Goal: Transaction & Acquisition: Download file/media

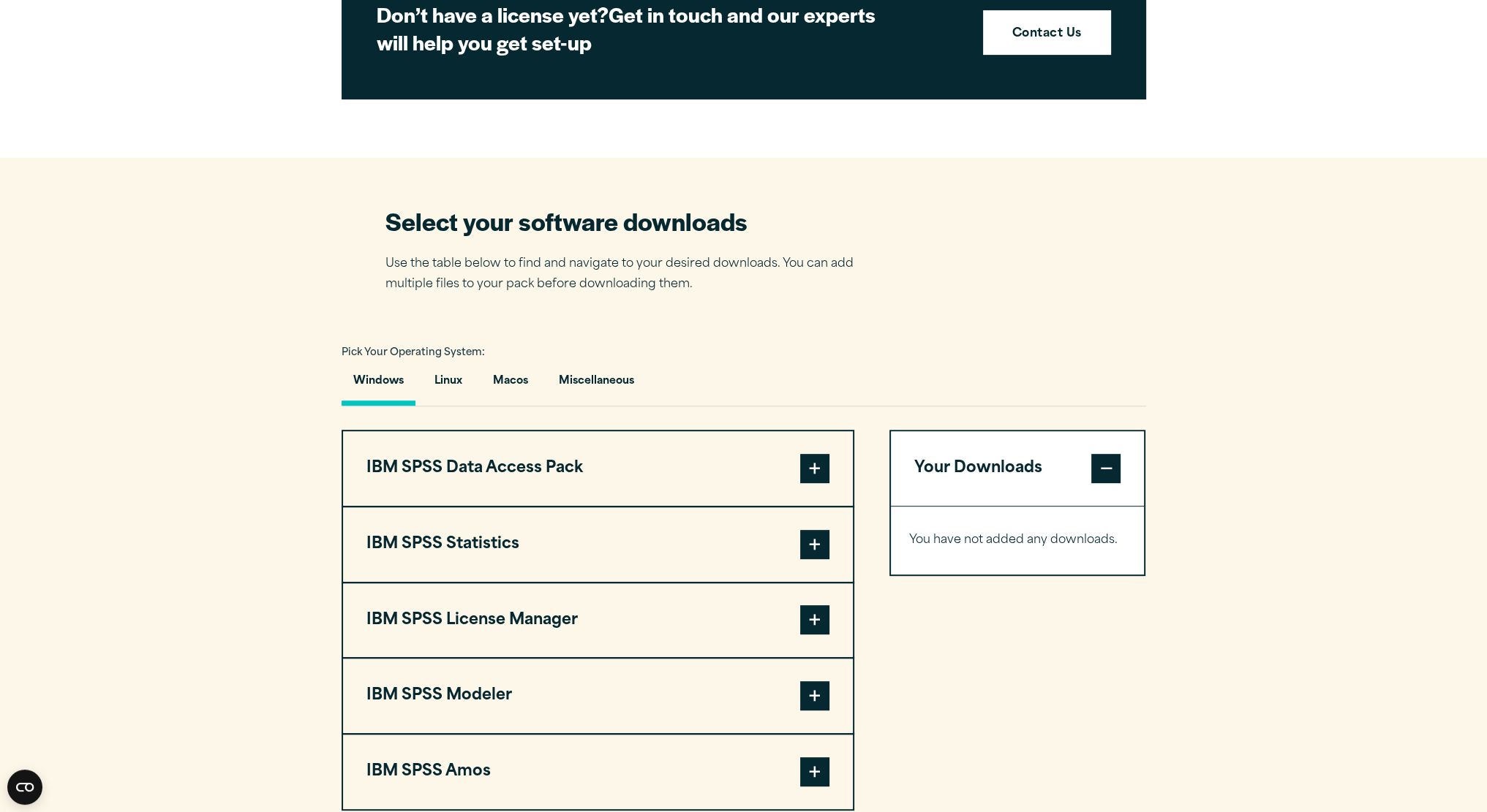
scroll to position [804, 0]
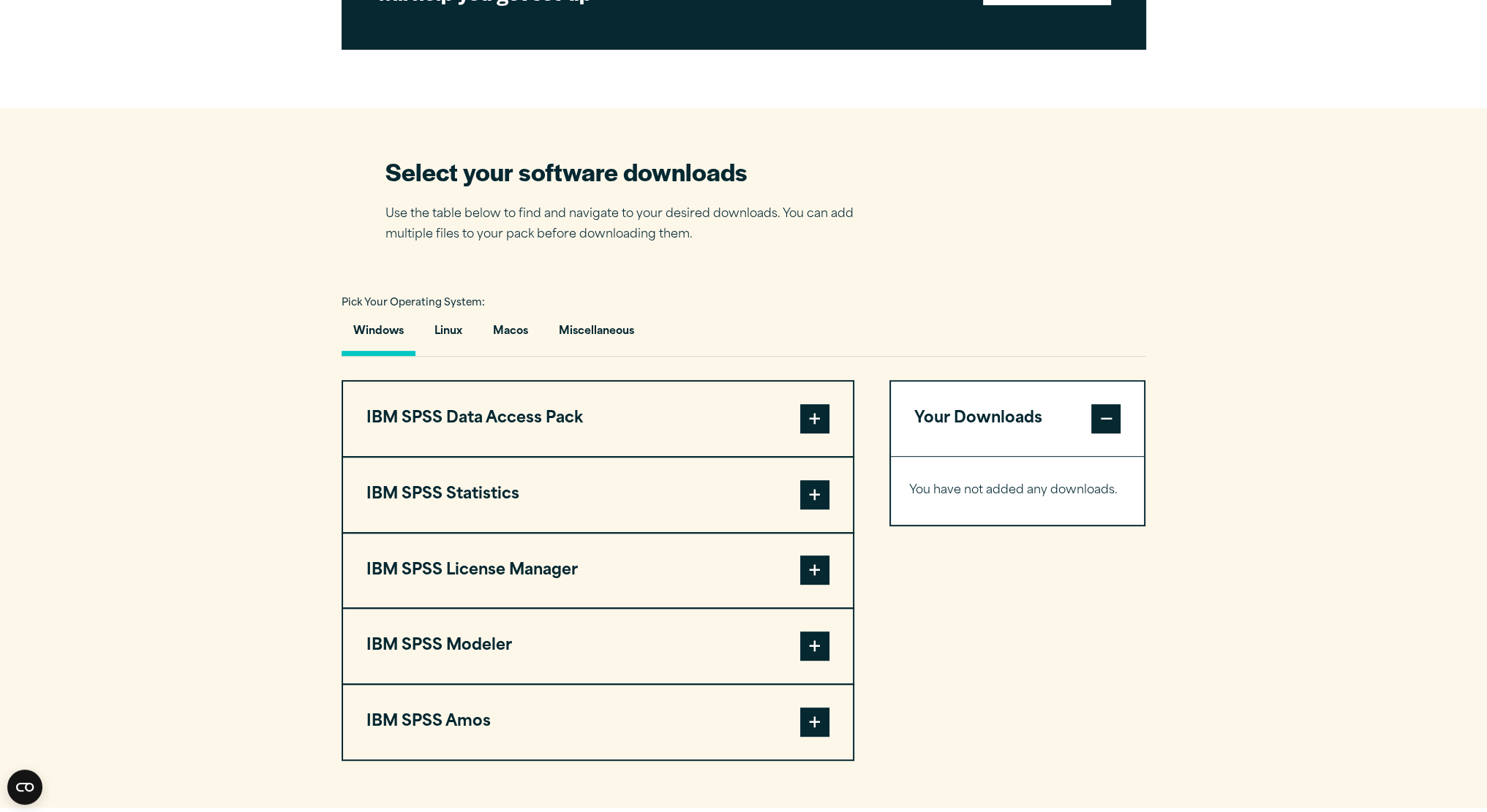
click at [662, 491] on button "IBM SPSS Statistics" at bounding box center [597, 495] width 509 height 74
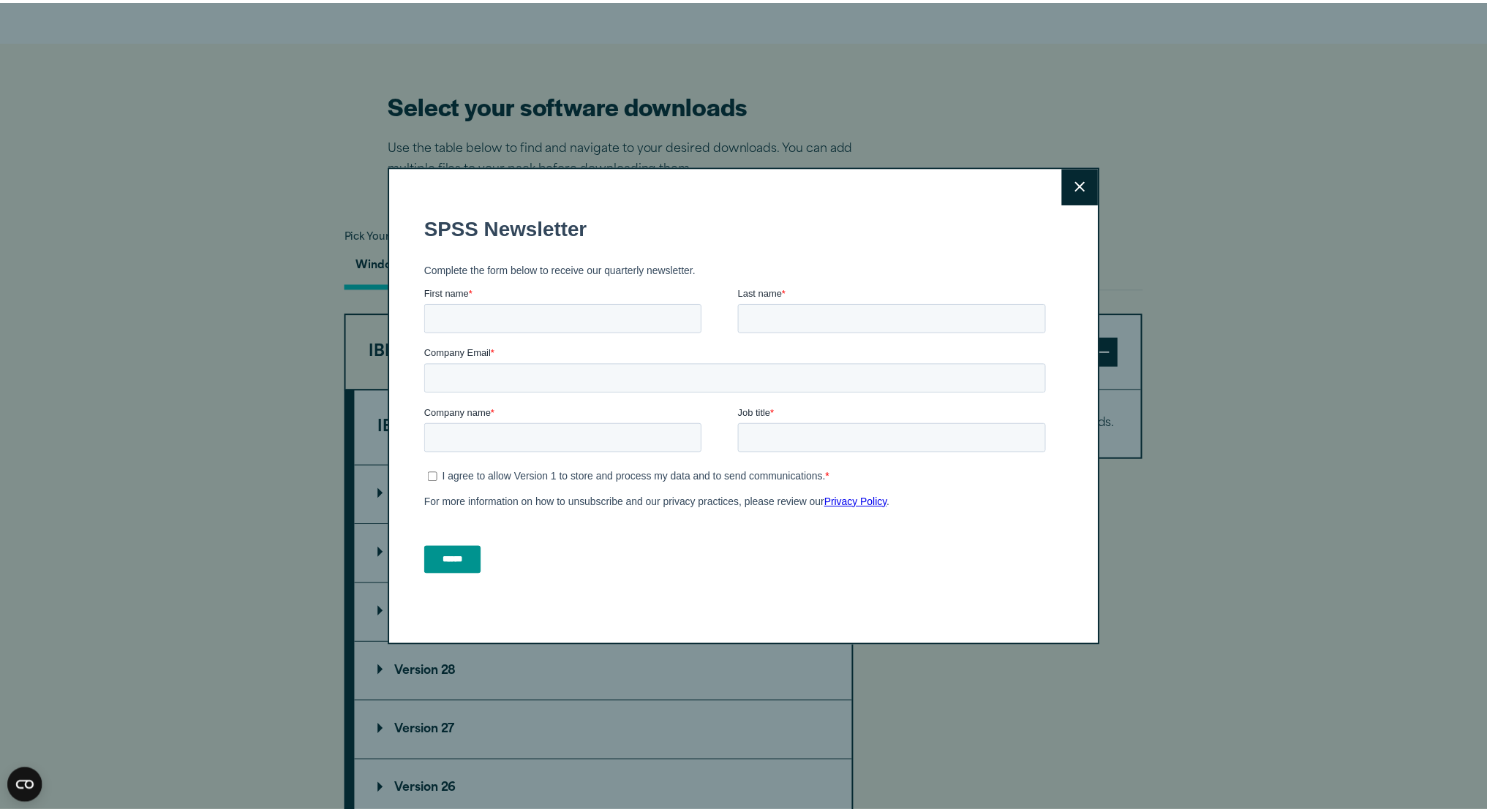
scroll to position [877, 0]
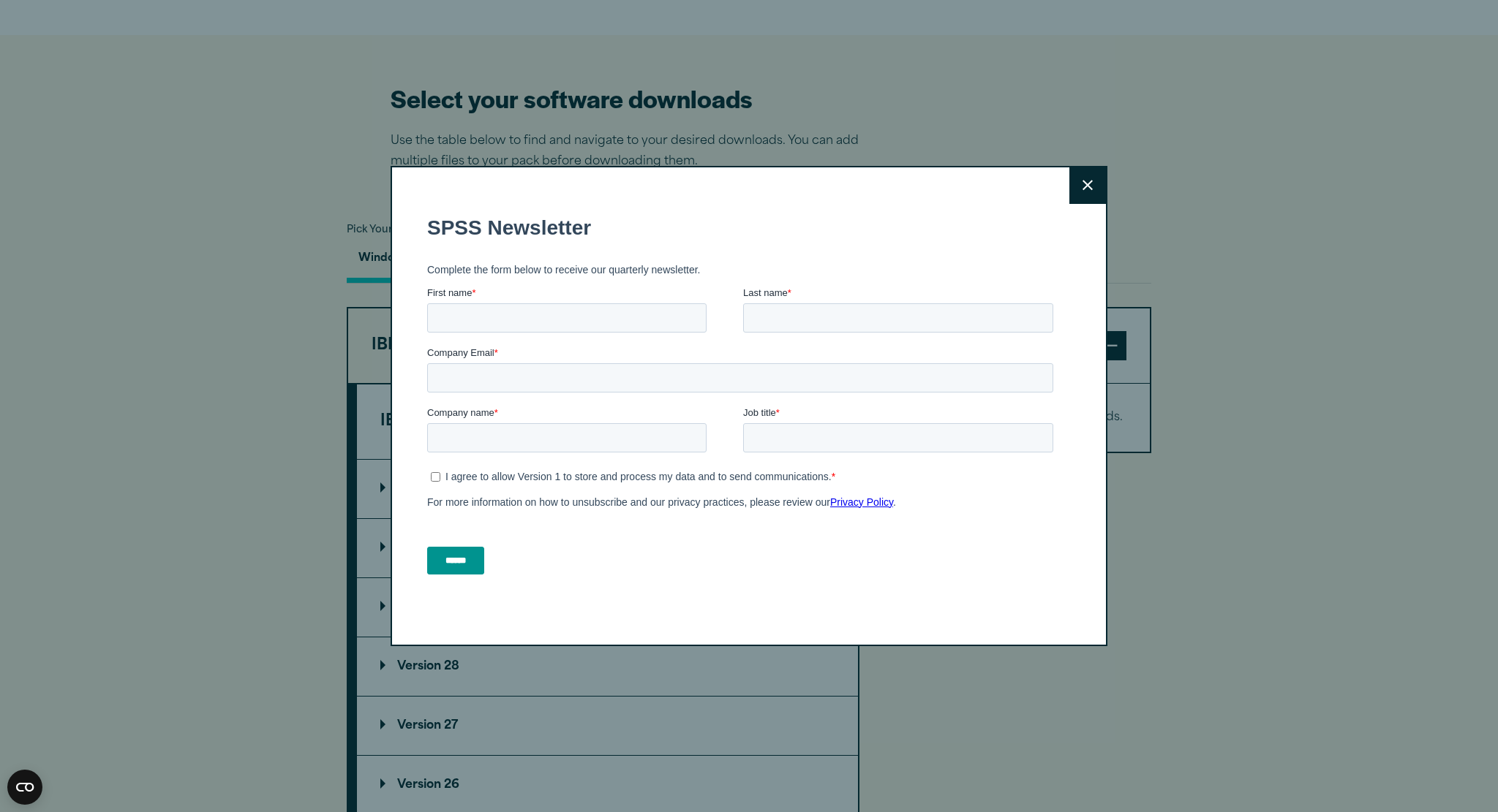
click at [1075, 190] on button "Close" at bounding box center [1087, 185] width 36 height 36
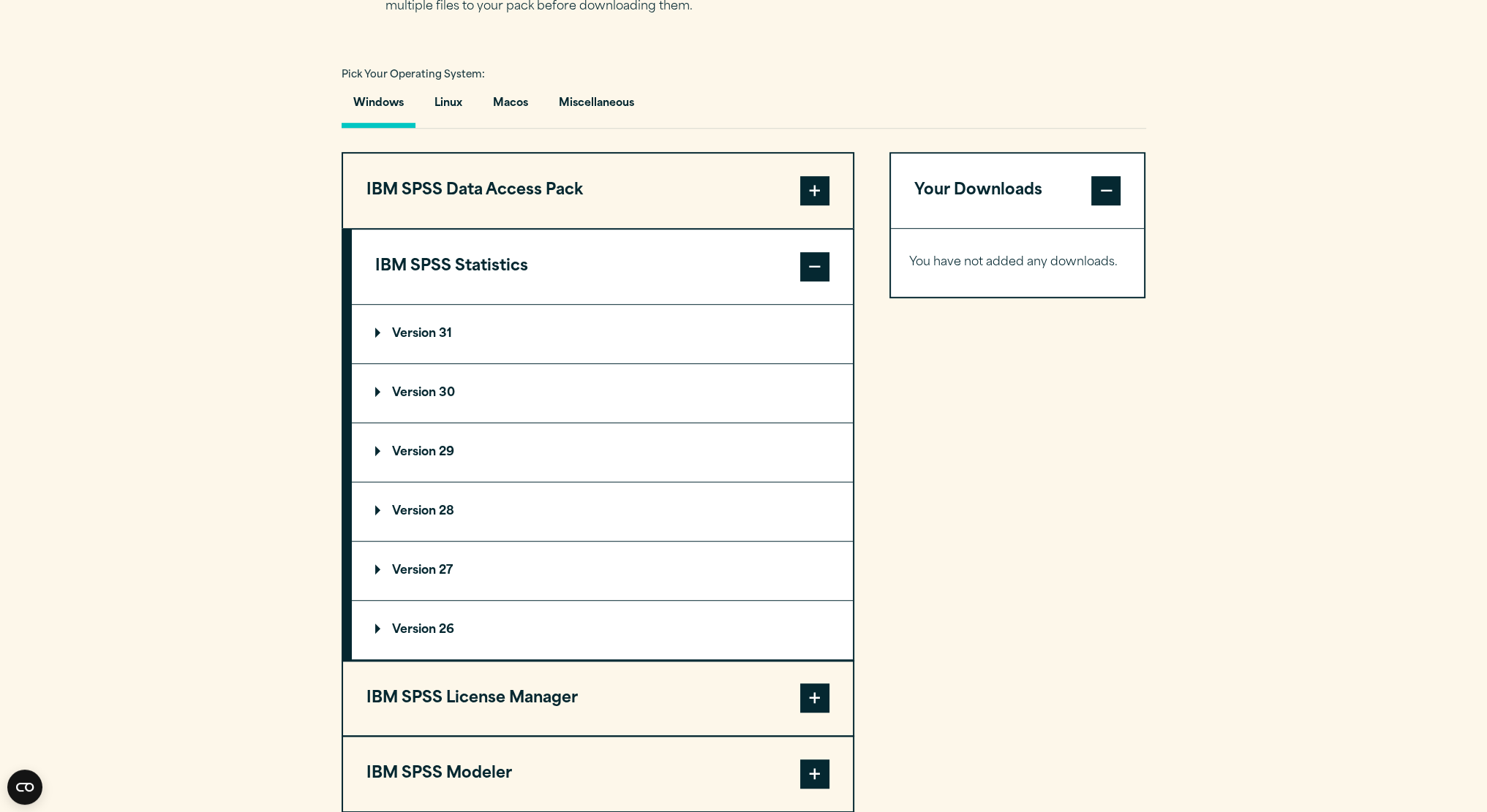
scroll to position [1023, 0]
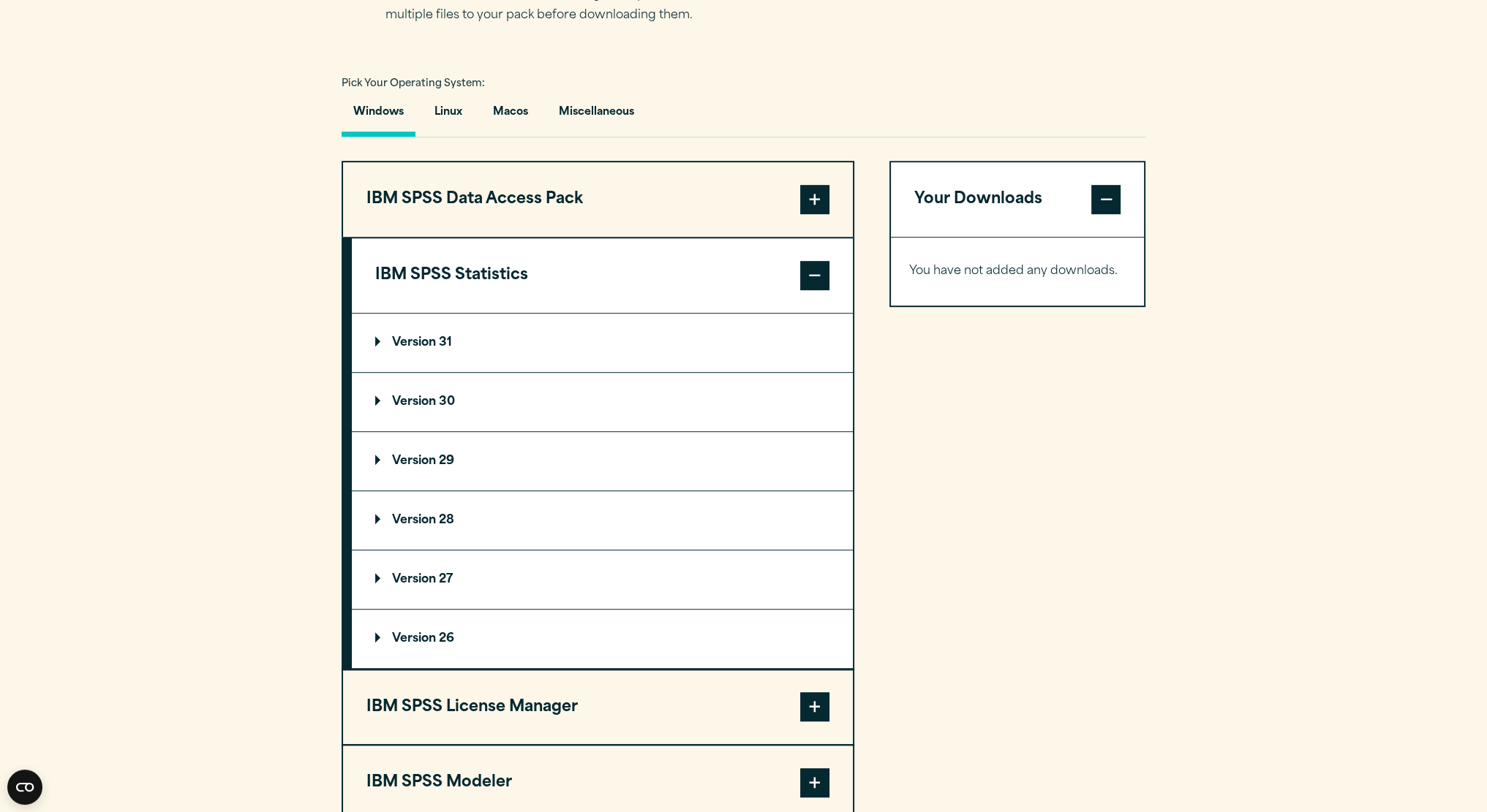
click at [446, 330] on summary "Version 31" at bounding box center [602, 343] width 501 height 58
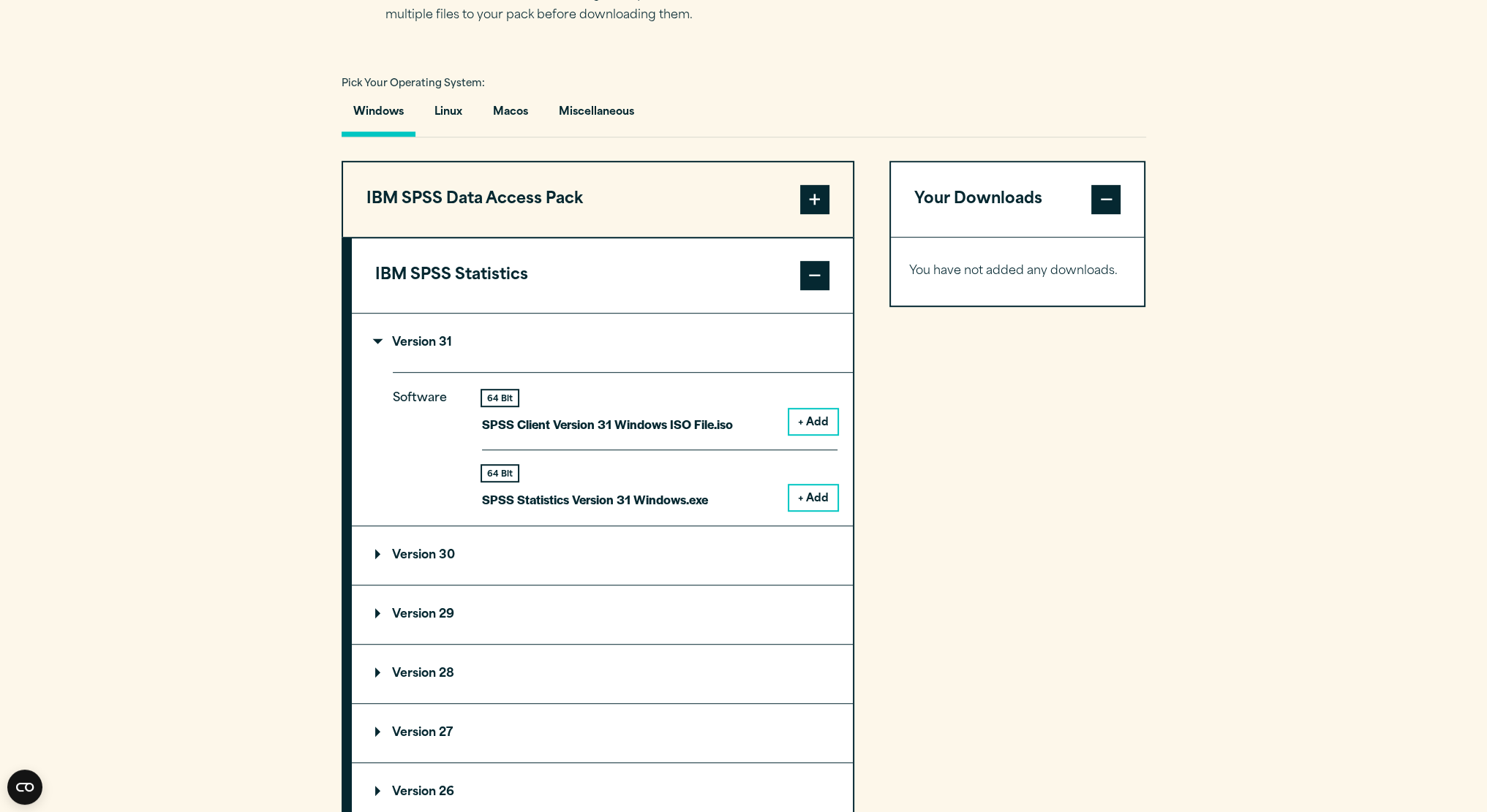
click at [818, 495] on button "+ Add" at bounding box center [813, 498] width 48 height 25
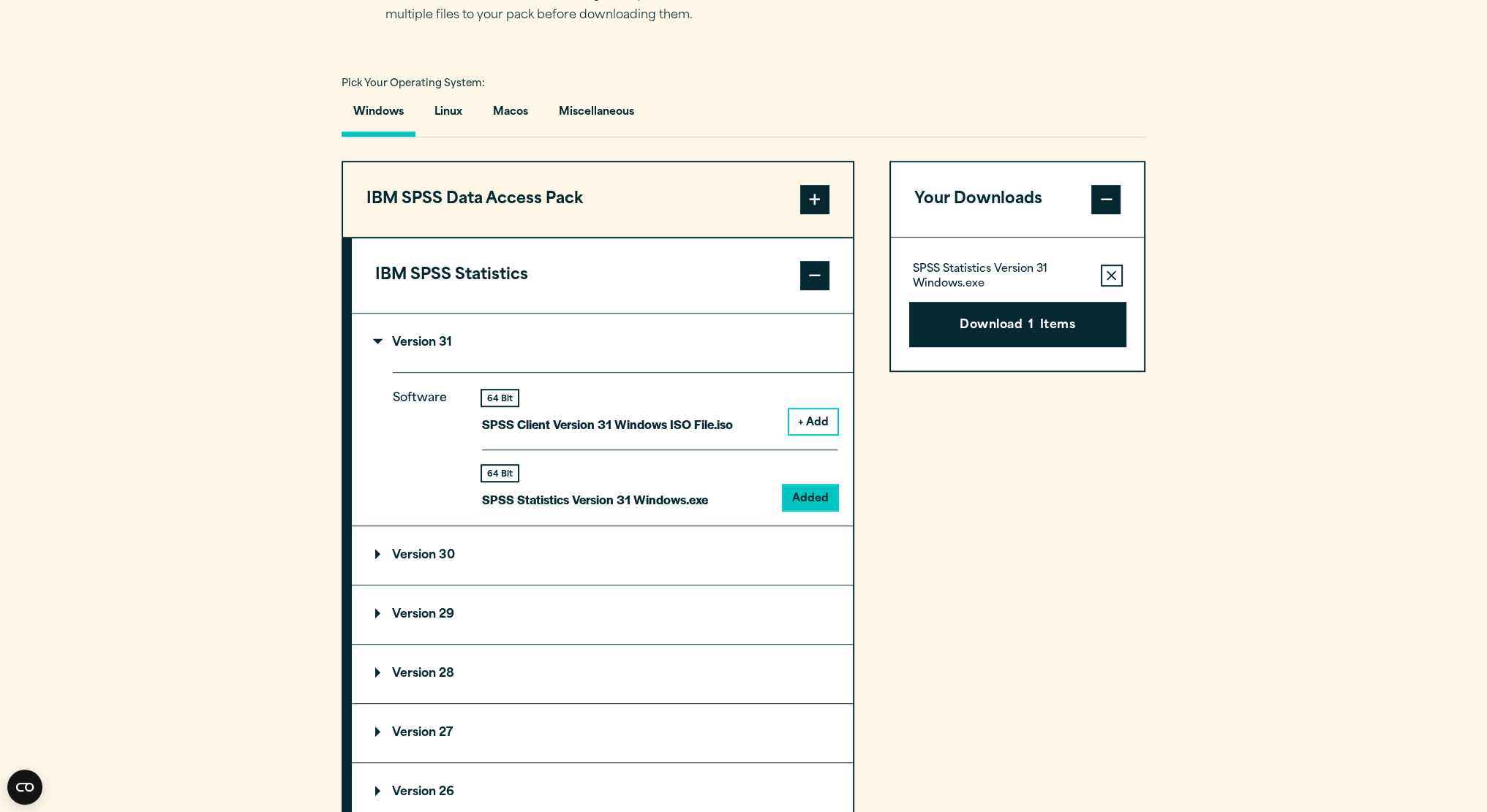
click at [986, 317] on button "Download 1 Items" at bounding box center [1017, 324] width 217 height 45
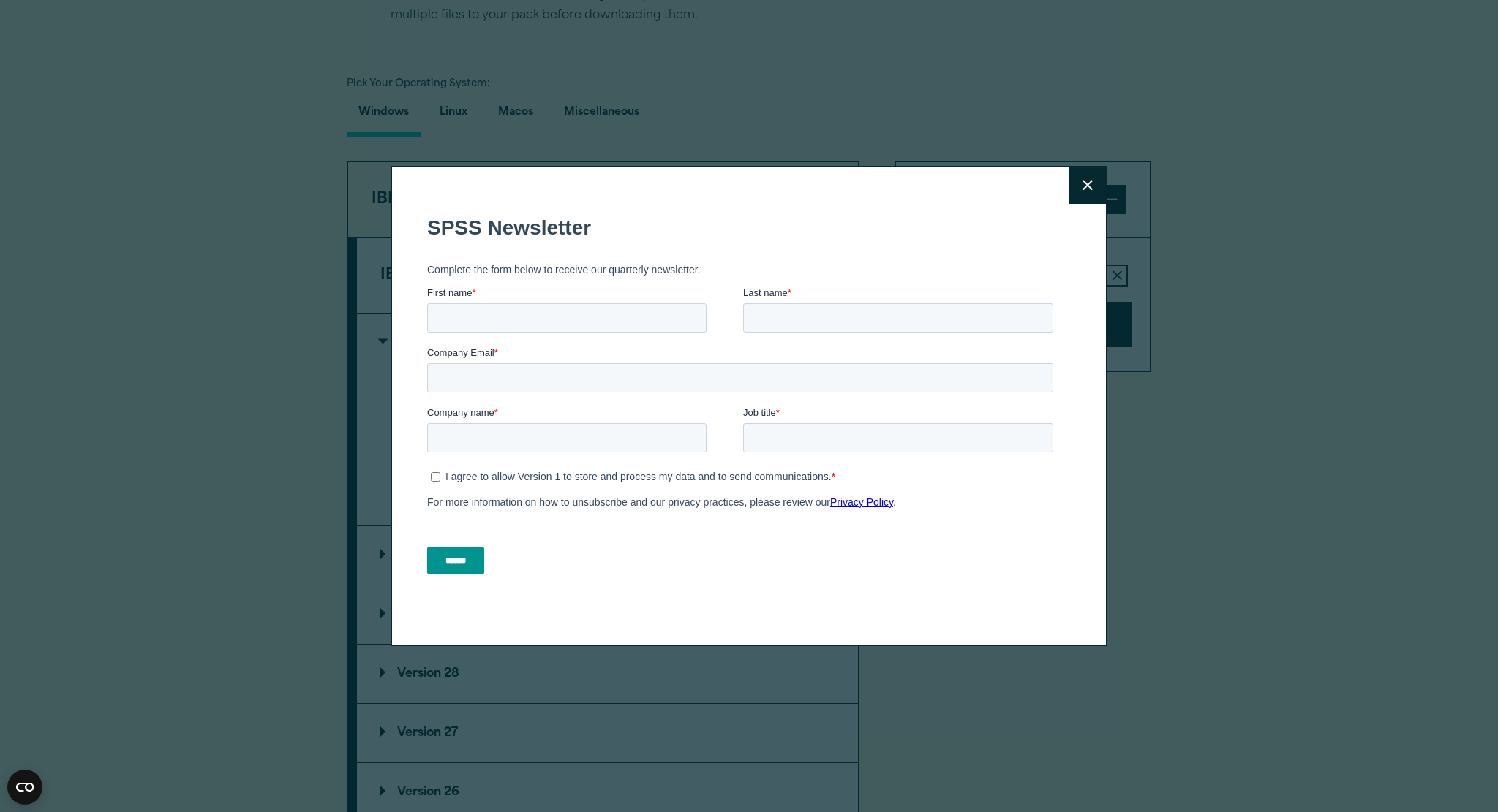
click at [1072, 186] on button "Close" at bounding box center [1087, 185] width 36 height 36
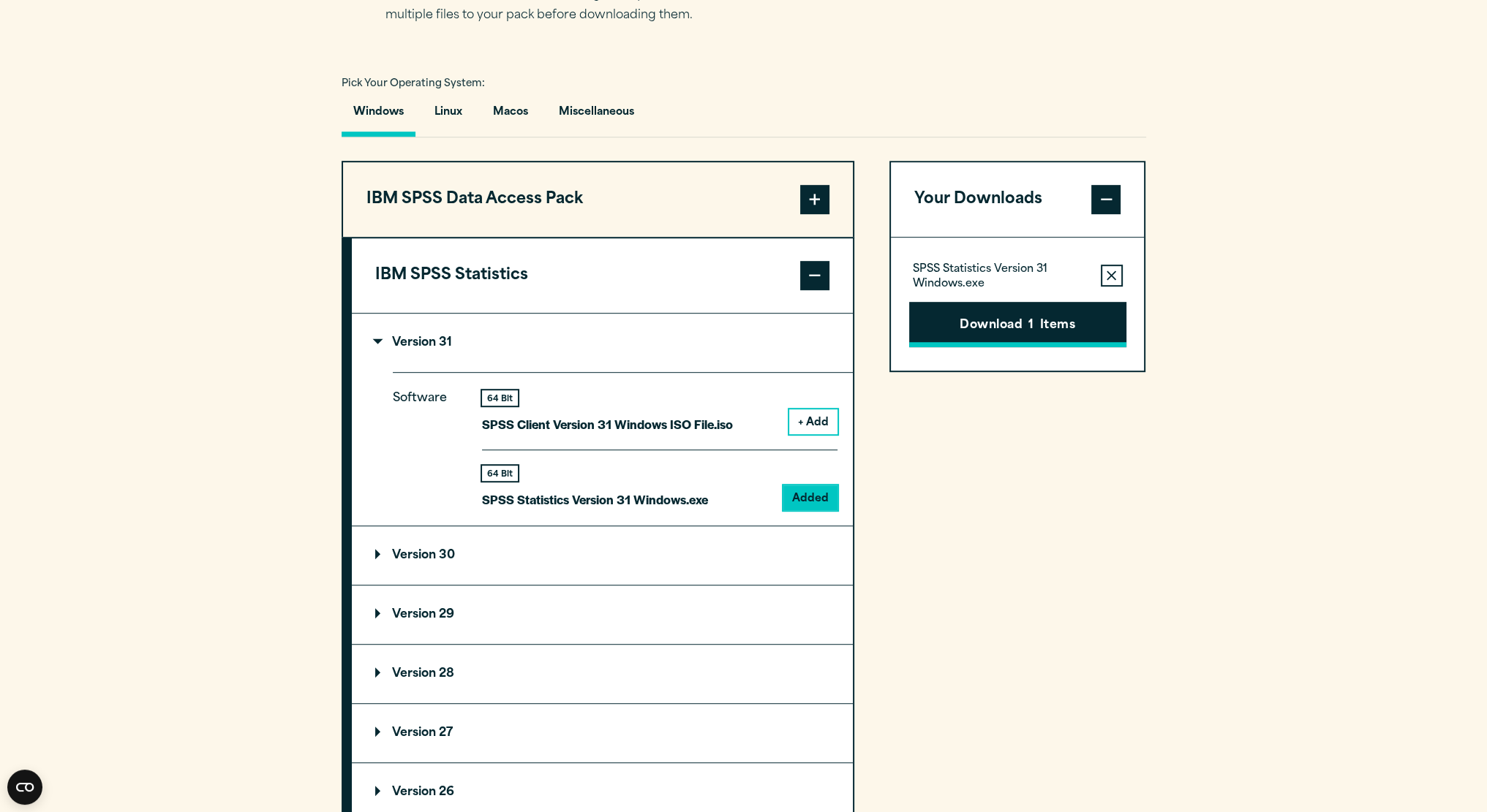
click at [948, 338] on button "Download 1 Items" at bounding box center [1017, 324] width 217 height 45
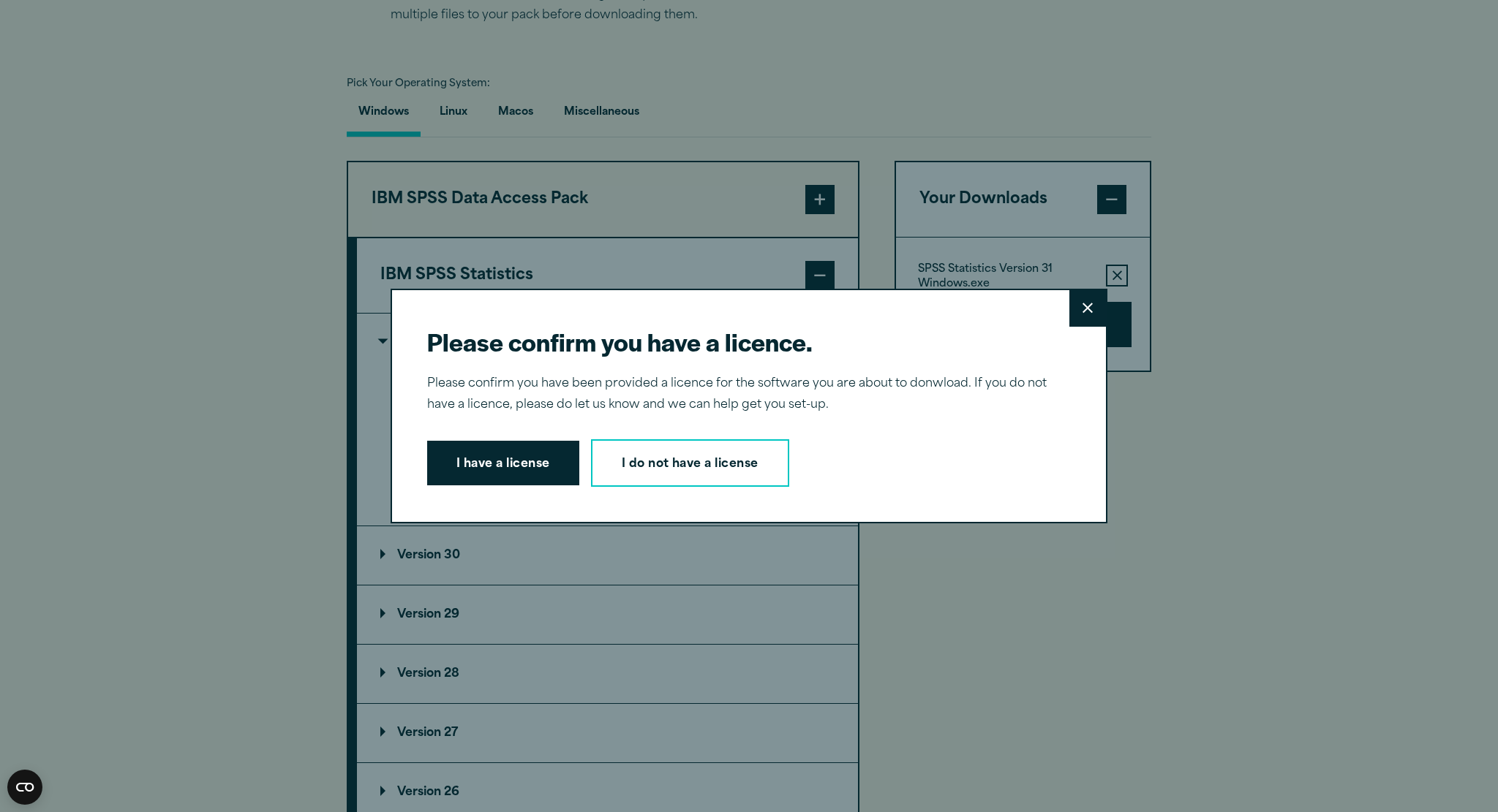
click at [531, 479] on button "I have a license" at bounding box center [503, 463] width 152 height 45
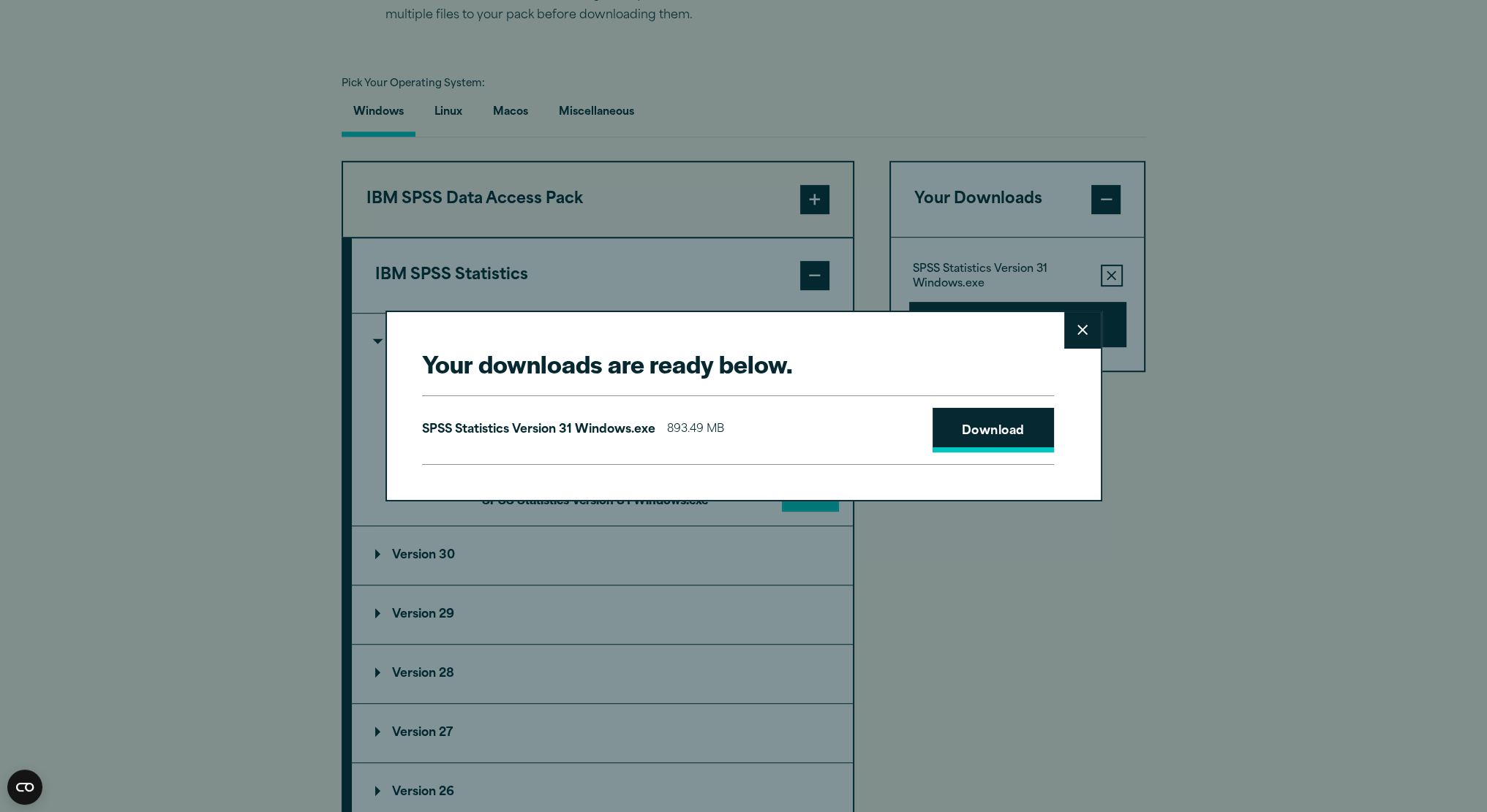
click at [1013, 423] on link "Download" at bounding box center [993, 430] width 121 height 45
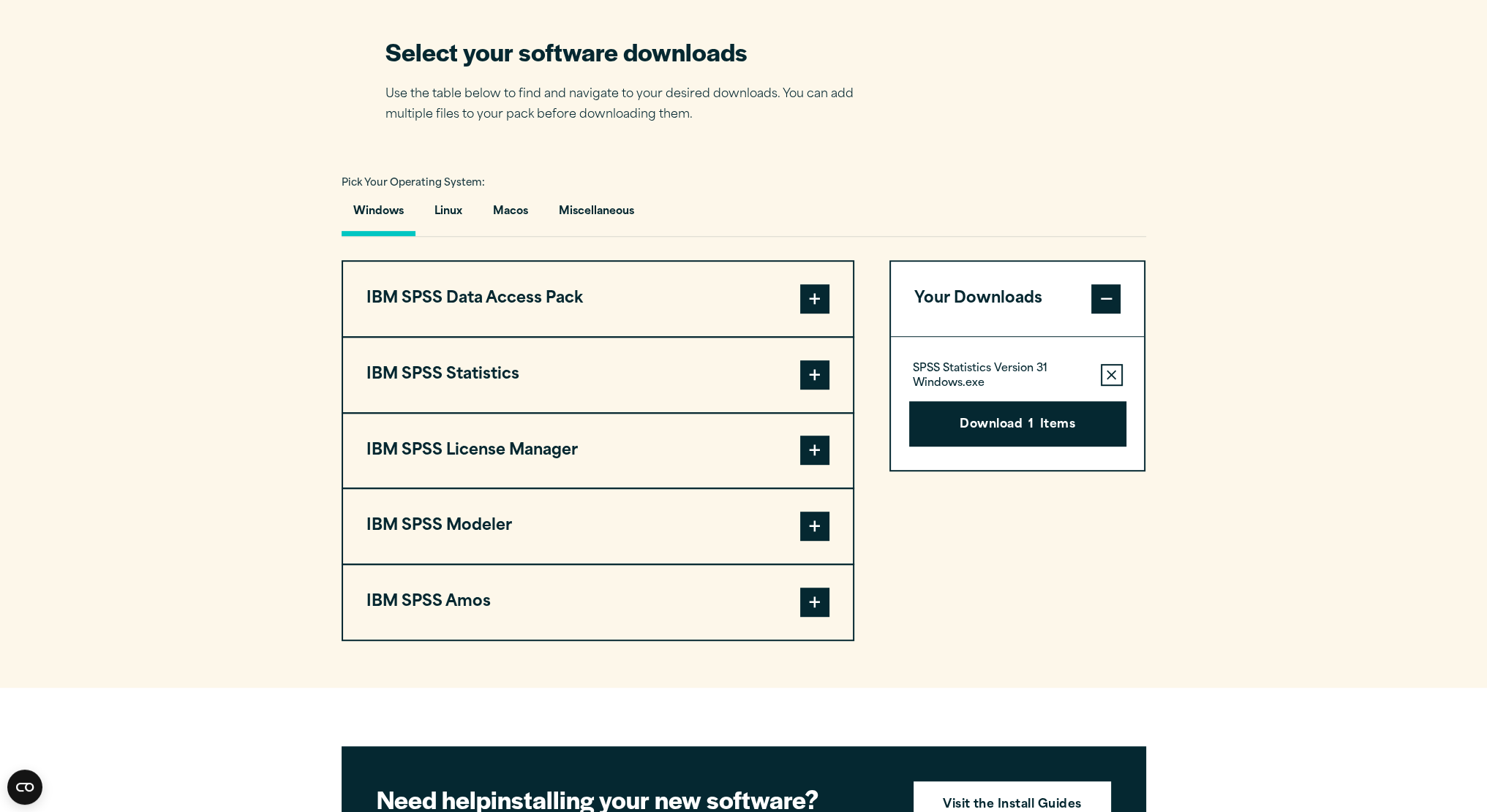
scroll to position [951, 0]
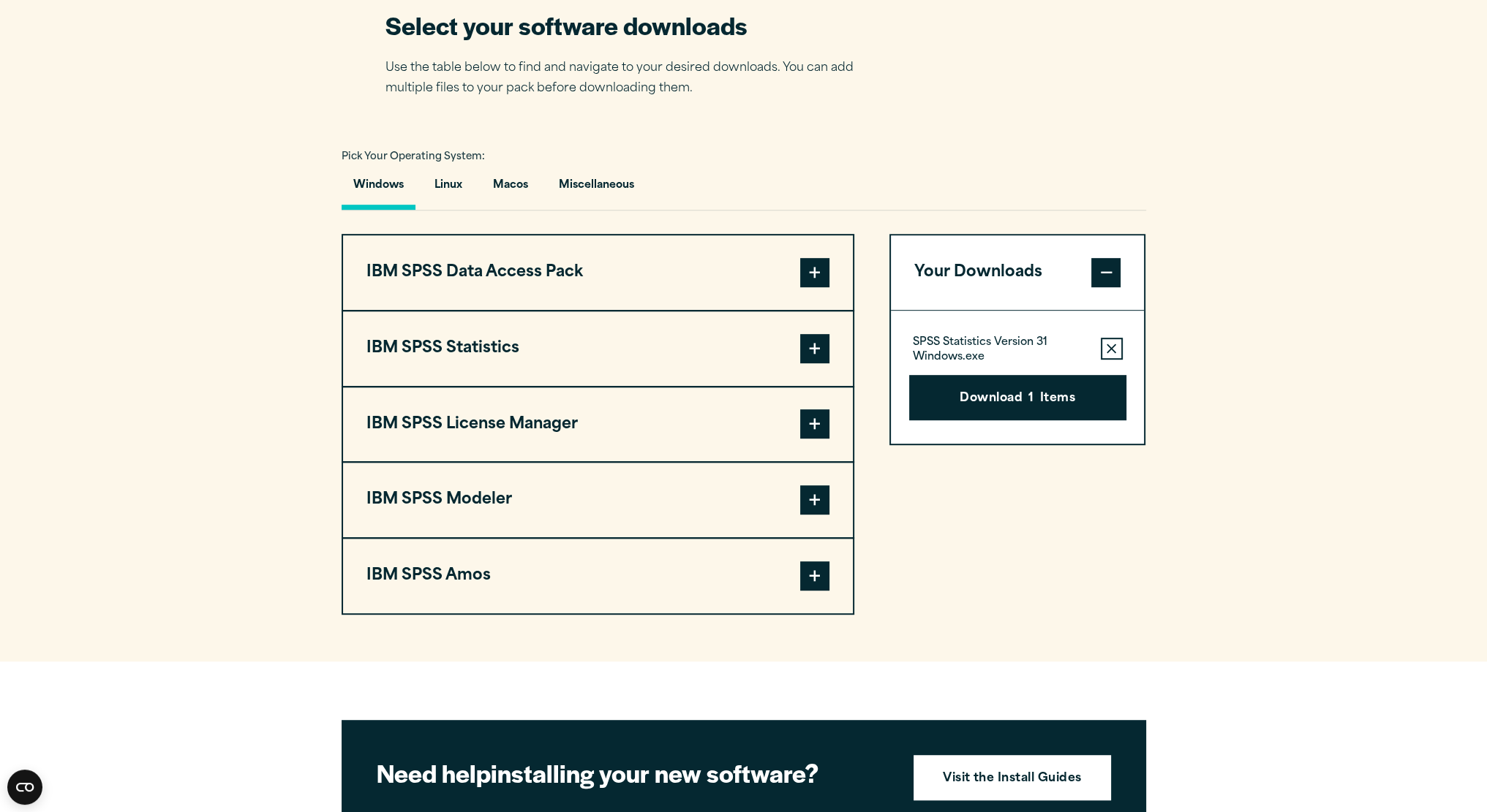
click at [400, 178] on button "Windows" at bounding box center [378, 189] width 73 height 42
click at [804, 338] on span at bounding box center [815, 349] width 29 height 29
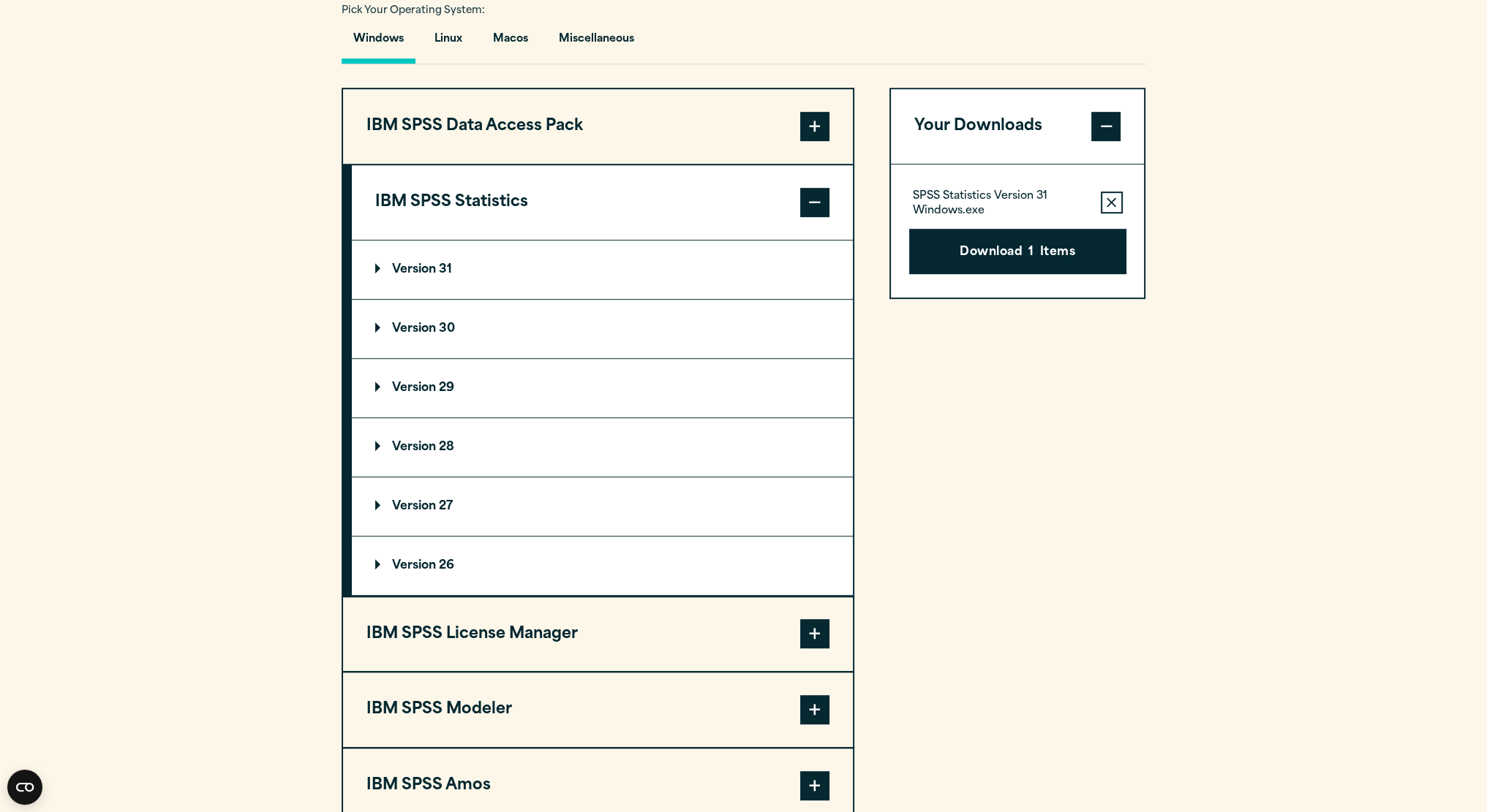
click at [433, 391] on p "Version 29" at bounding box center [415, 388] width 79 height 11
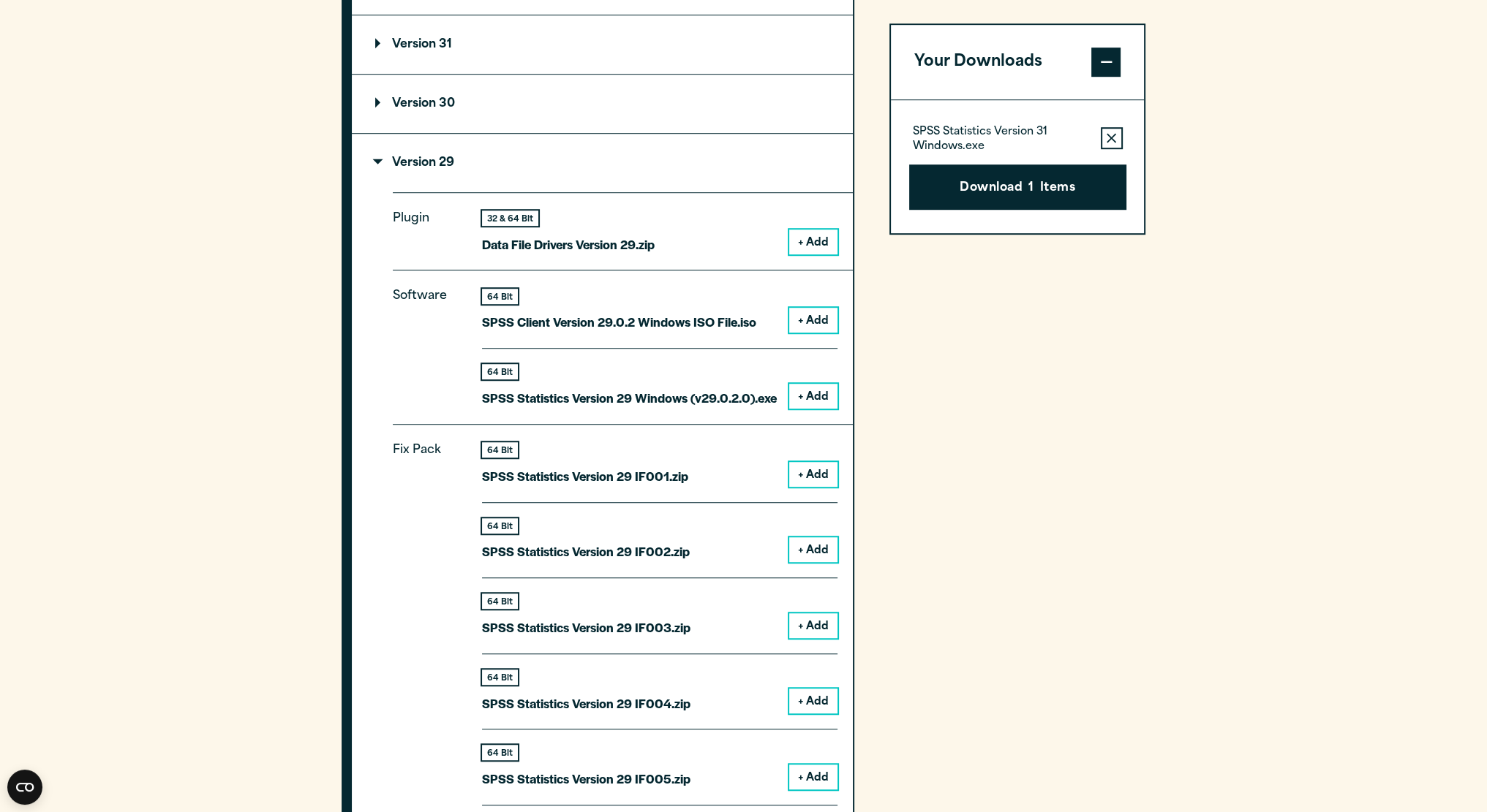
scroll to position [1316, 0]
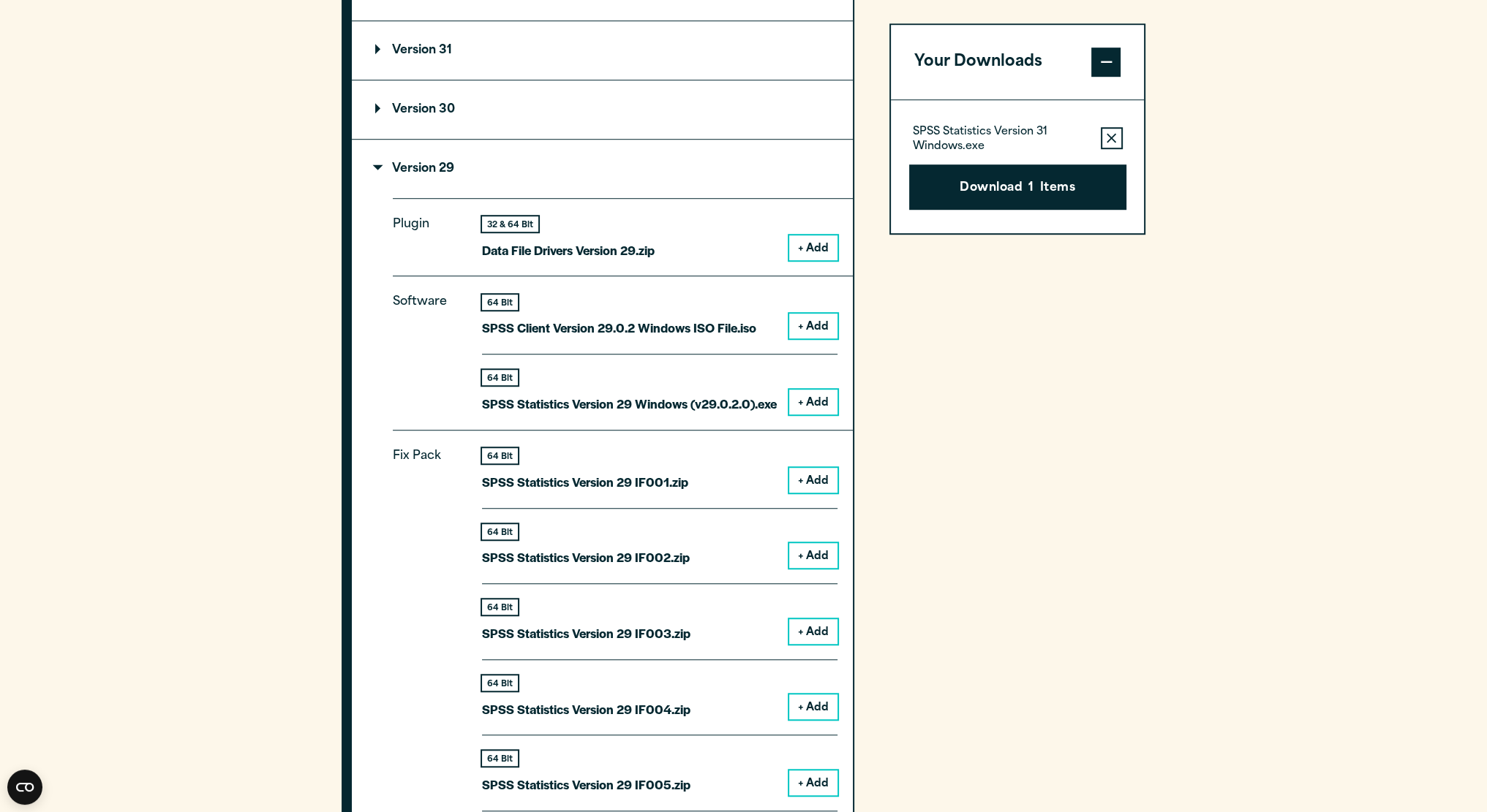
click at [811, 397] on button "+ Add" at bounding box center [813, 402] width 48 height 25
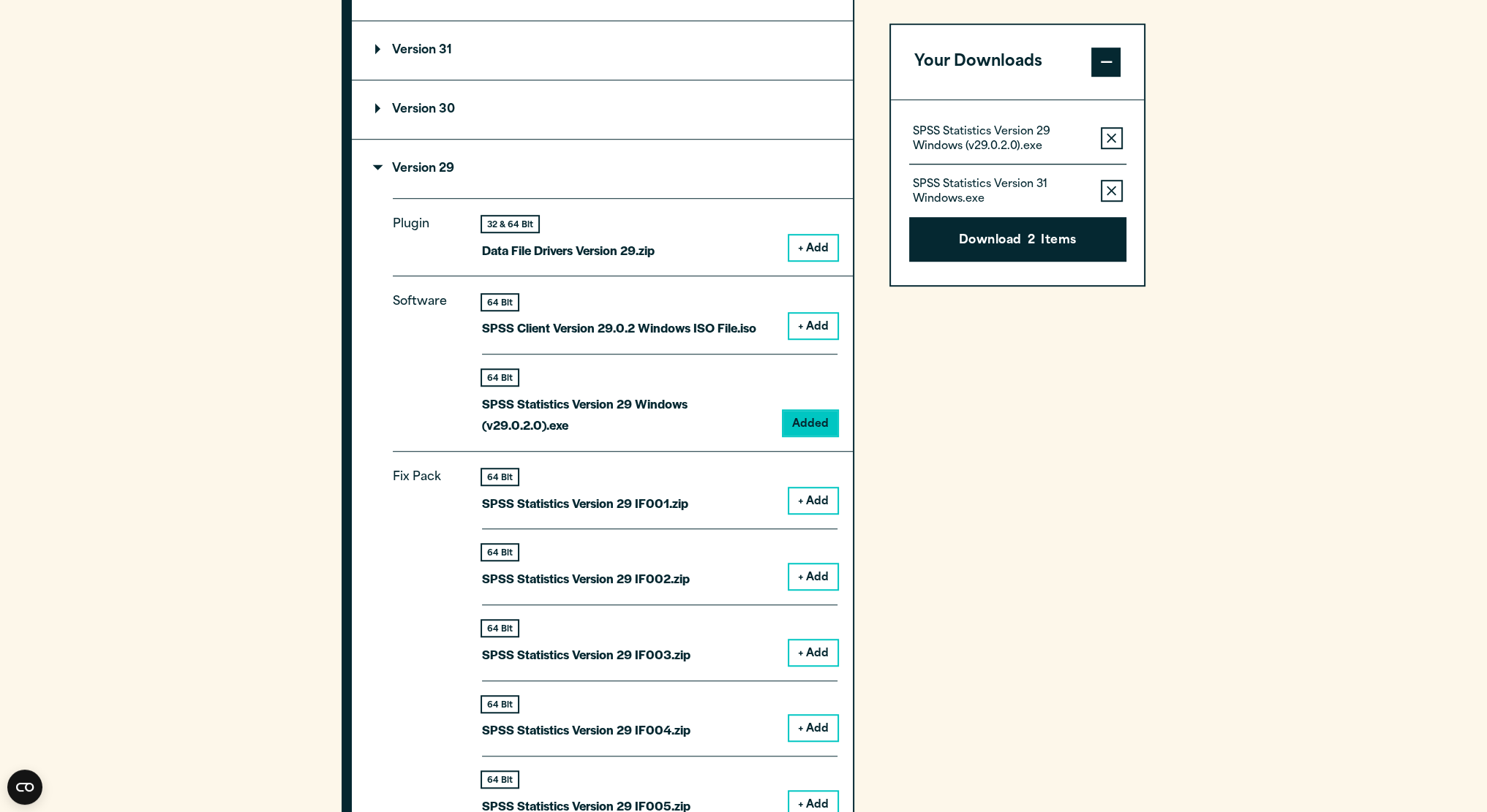
click at [1112, 192] on icon "button" at bounding box center [1112, 190] width 10 height 10
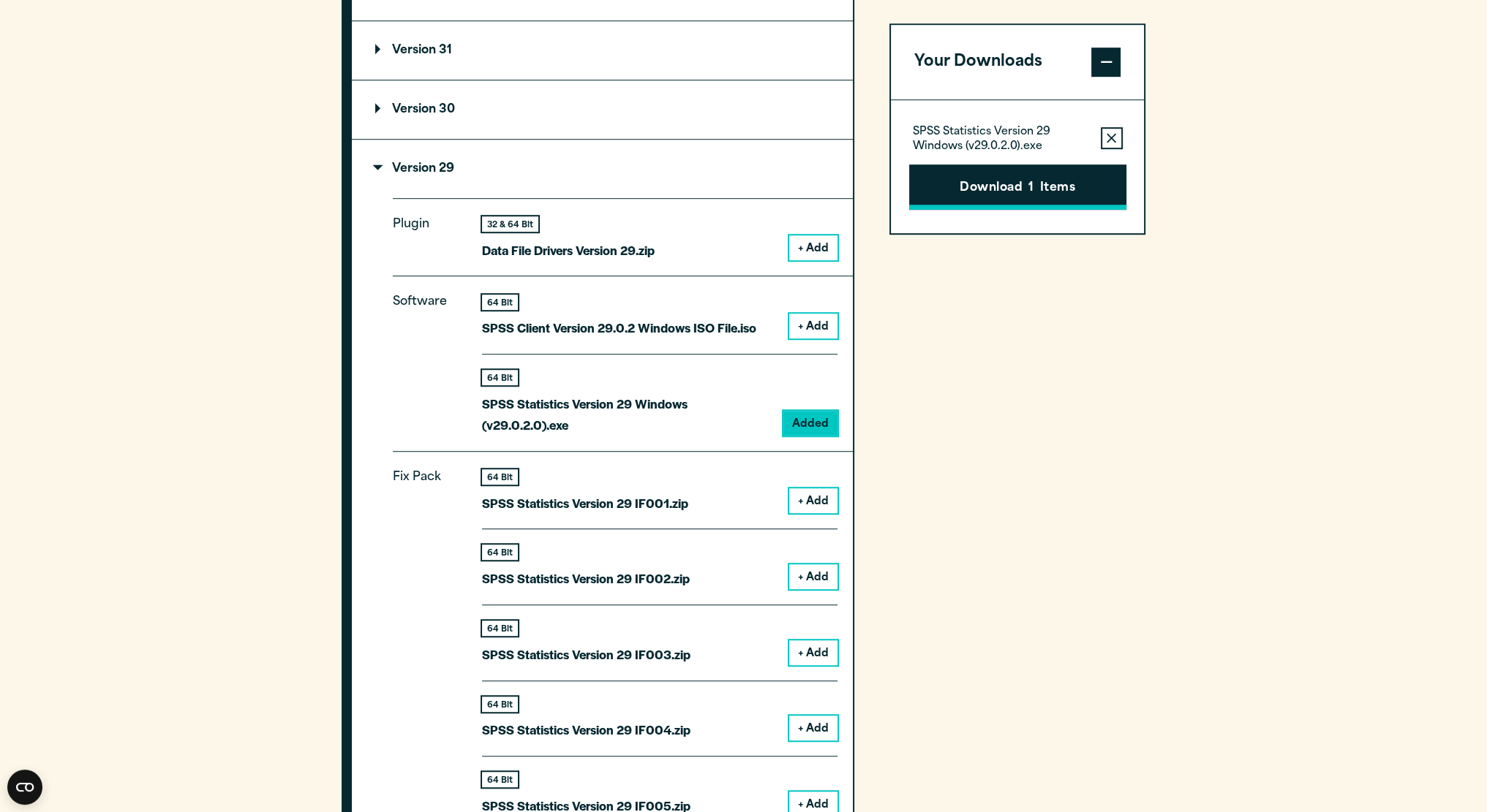
click at [1070, 192] on button "Download 1 Items" at bounding box center [1017, 187] width 217 height 45
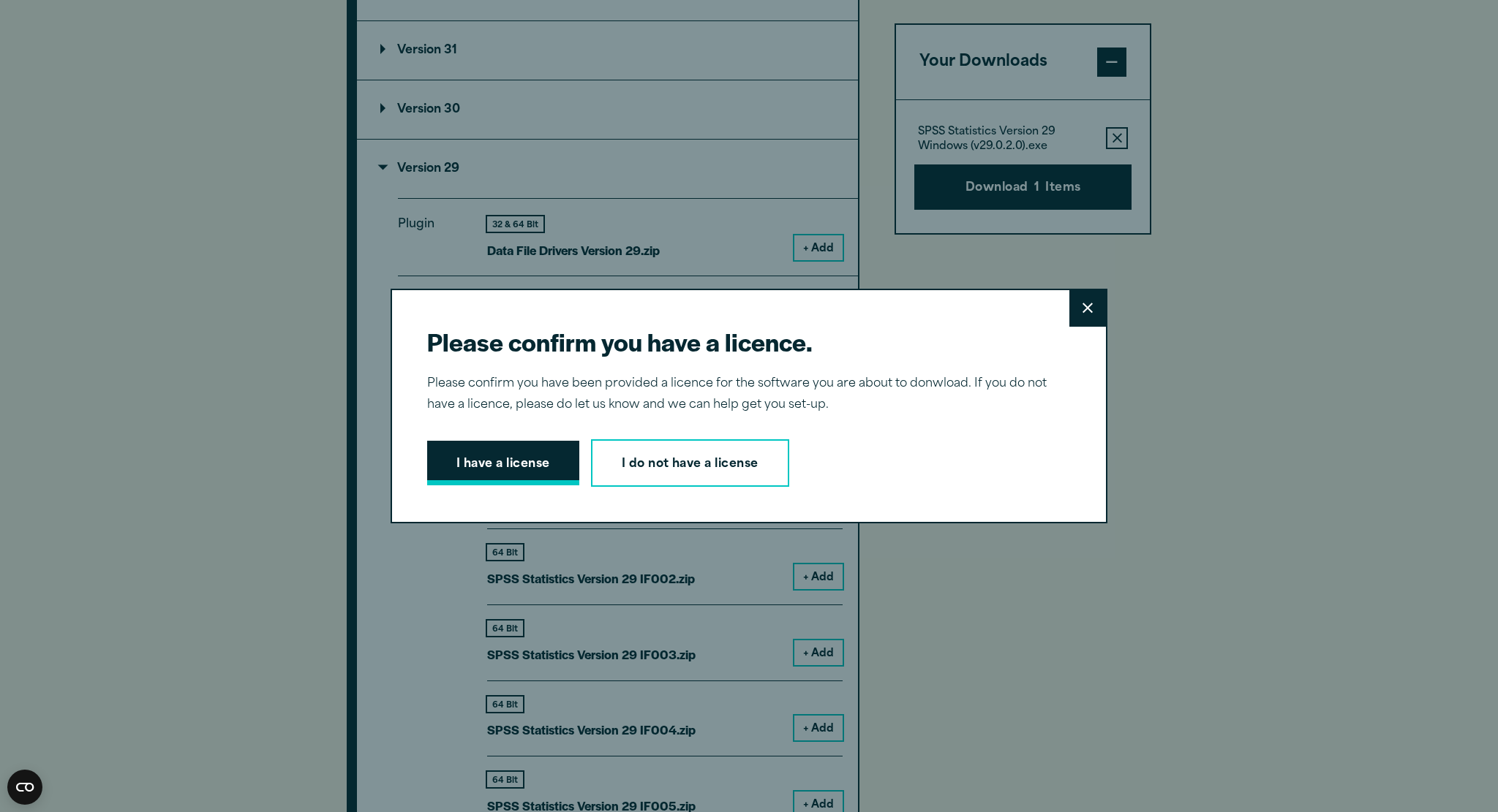
click at [556, 476] on button "I have a license" at bounding box center [503, 463] width 152 height 45
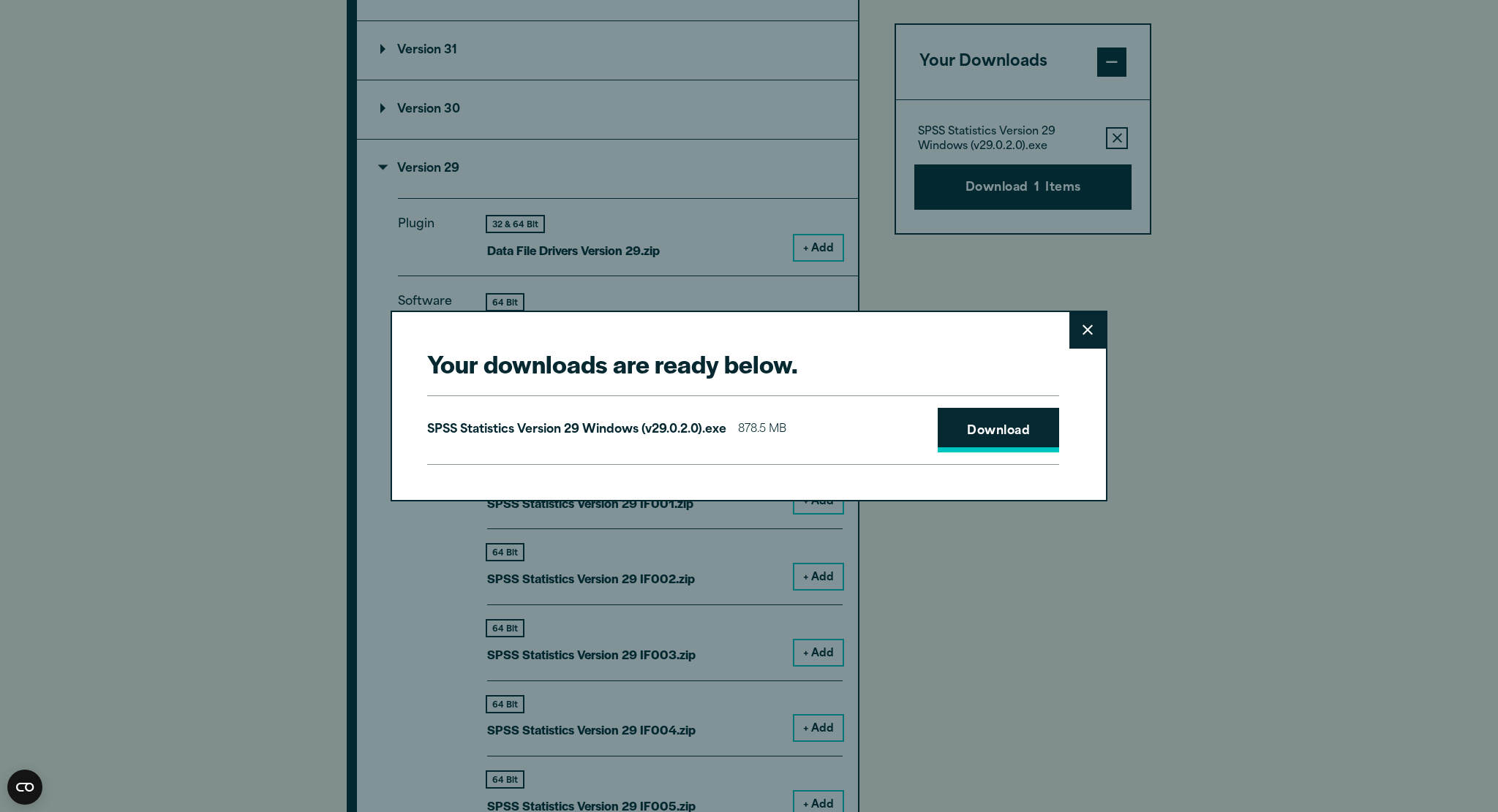
click at [997, 446] on link "Download" at bounding box center [998, 430] width 121 height 45
click at [1074, 334] on button "Close" at bounding box center [1087, 330] width 36 height 36
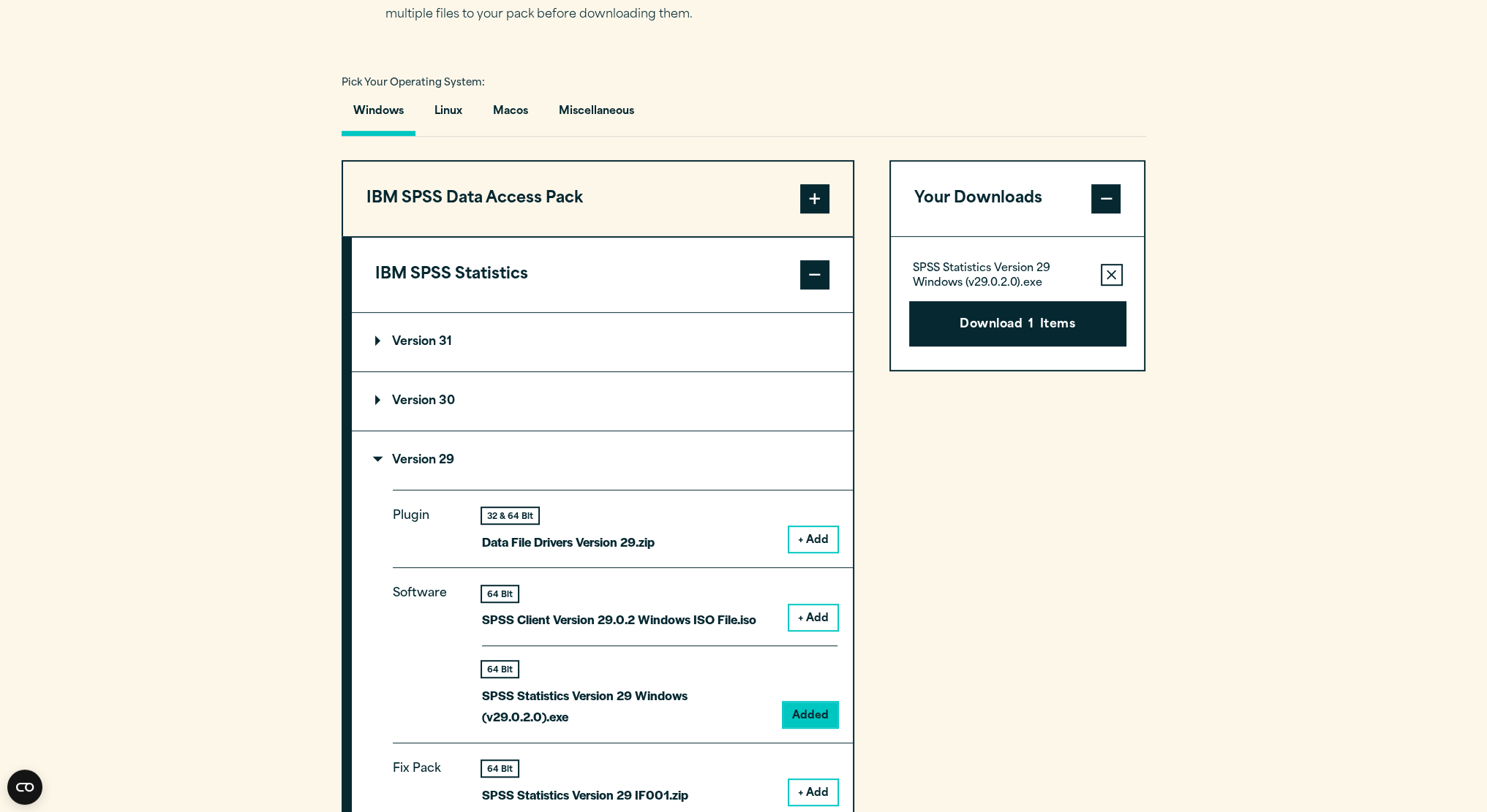
scroll to position [1023, 0]
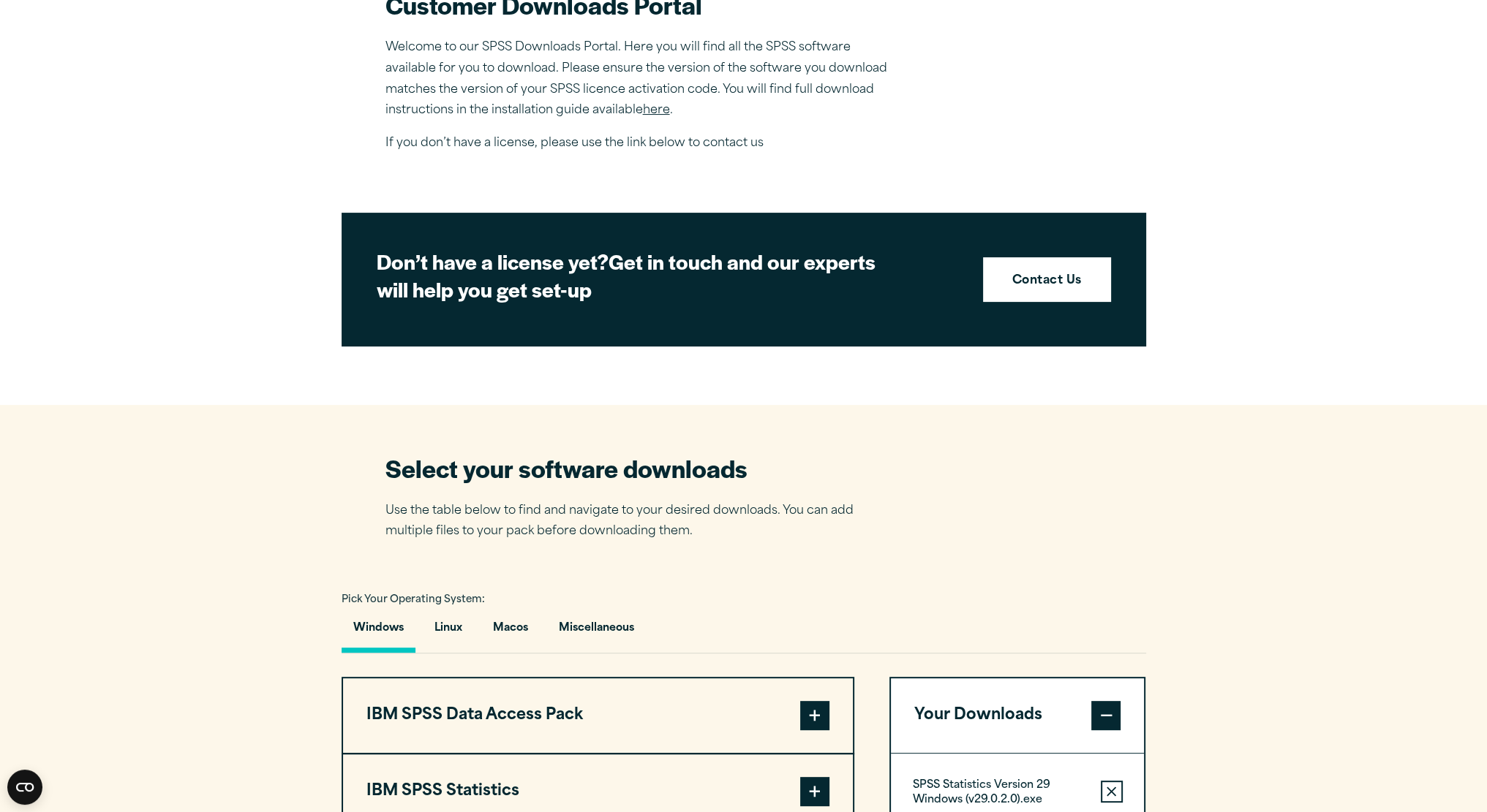
scroll to position [512, 0]
